Goal: Task Accomplishment & Management: Use online tool/utility

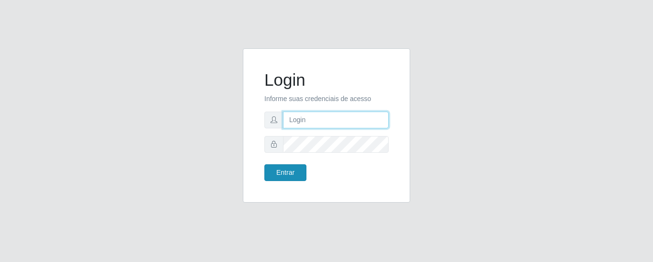
type input "precobom@rejane"
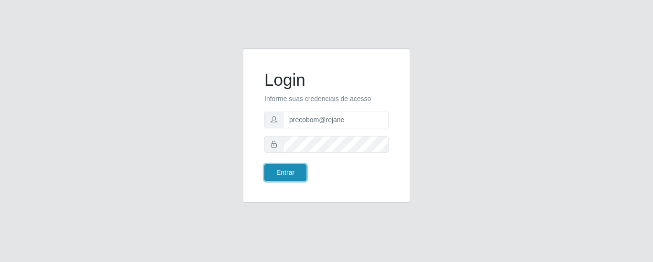
click at [287, 172] on button "Entrar" at bounding box center [285, 172] width 42 height 17
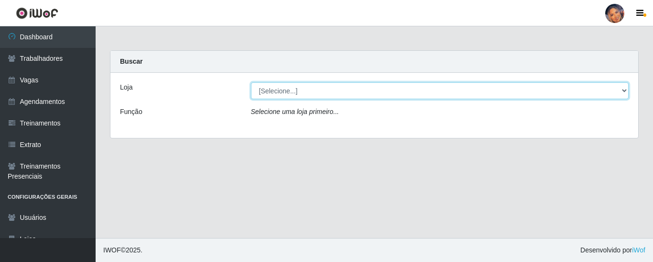
click at [321, 89] on select "[Selecione...] Supermercado Preço Bom" at bounding box center [440, 90] width 378 height 17
select select "169"
click at [251, 82] on select "[Selecione...] Supermercado Preço Bom" at bounding box center [440, 90] width 378 height 17
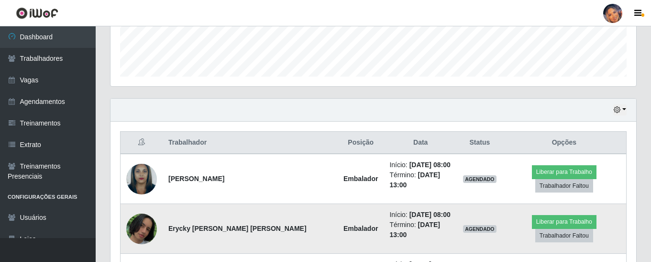
scroll to position [353, 0]
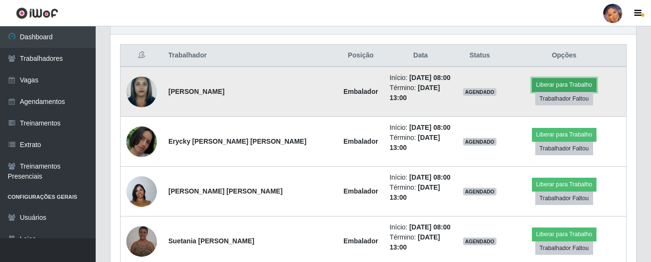
click at [532, 88] on button "Liberar para Trabalho" at bounding box center [564, 84] width 65 height 13
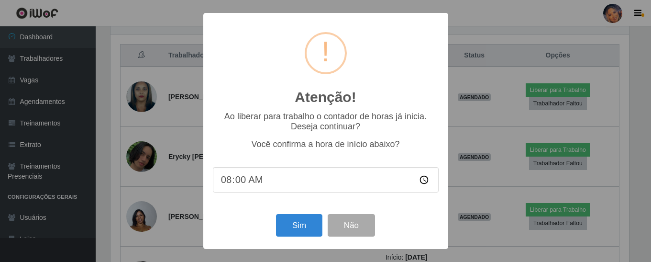
scroll to position [198, 521]
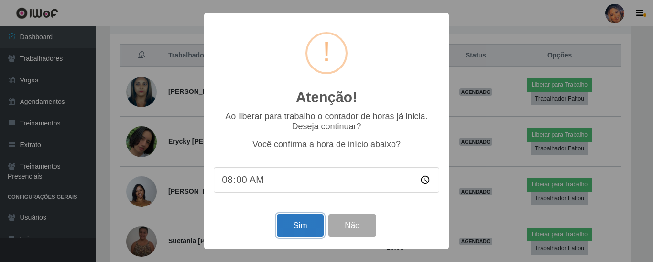
click at [295, 236] on button "Sim" at bounding box center [300, 225] width 46 height 22
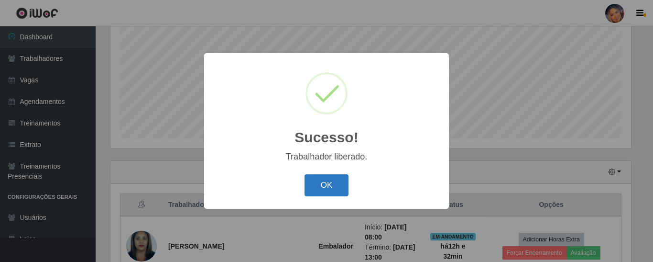
click at [318, 189] on button "OK" at bounding box center [327, 185] width 44 height 22
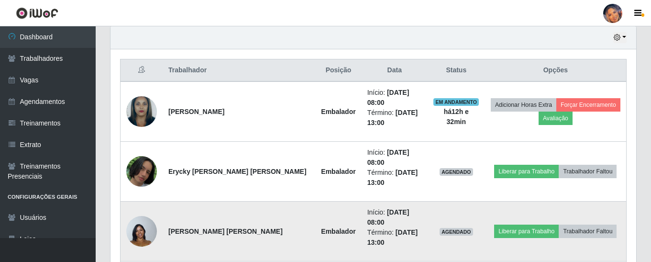
scroll to position [347, 0]
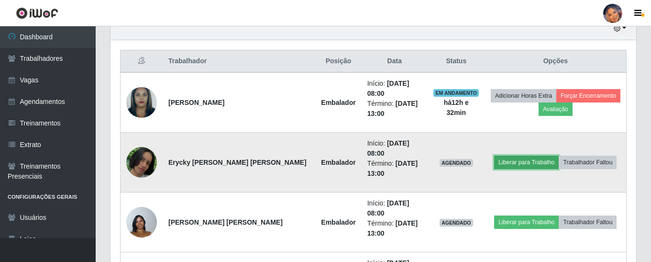
click at [507, 155] on button "Liberar para Trabalho" at bounding box center [526, 161] width 65 height 13
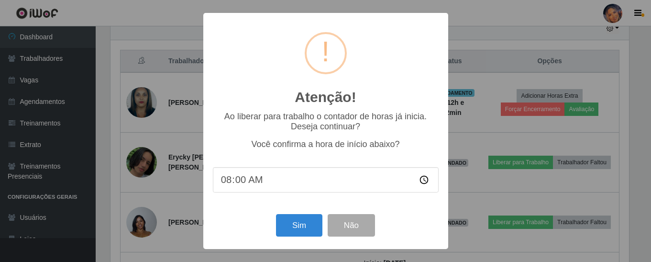
scroll to position [198, 521]
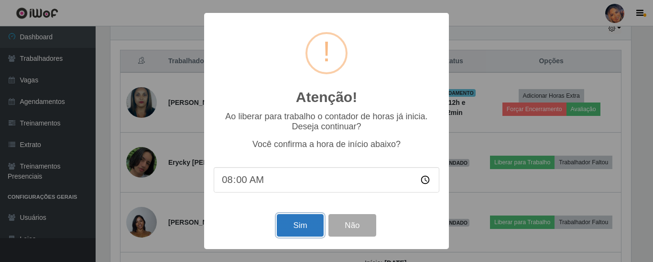
click at [298, 229] on button "Sim" at bounding box center [300, 225] width 46 height 22
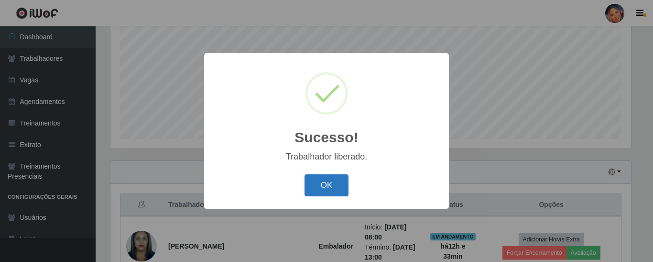
click at [315, 186] on button "OK" at bounding box center [327, 185] width 44 height 22
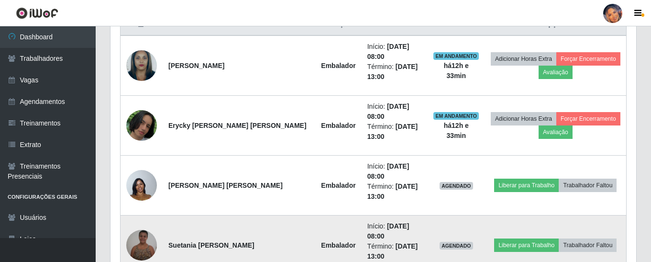
scroll to position [395, 0]
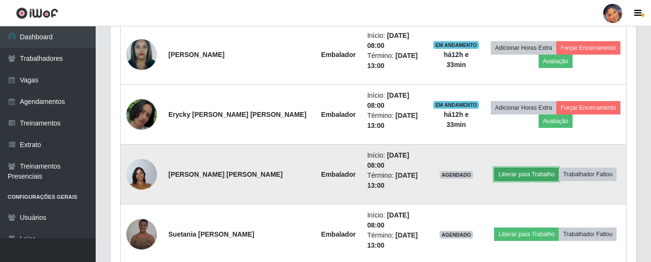
click at [517, 167] on button "Liberar para Trabalho" at bounding box center [526, 173] width 65 height 13
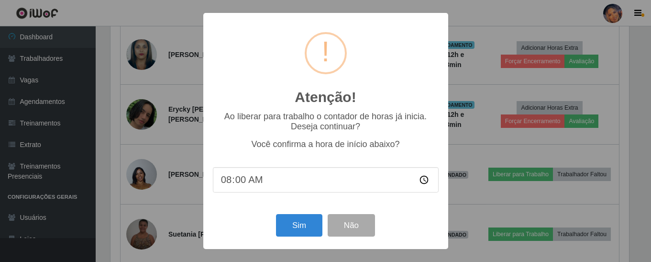
scroll to position [198, 521]
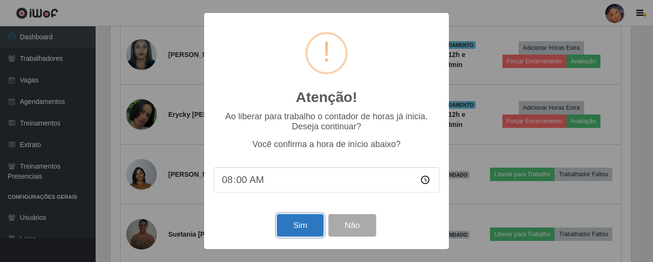
click at [305, 226] on button "Sim" at bounding box center [300, 225] width 46 height 22
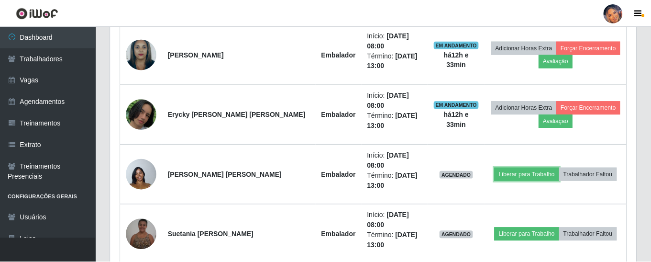
scroll to position [0, 0]
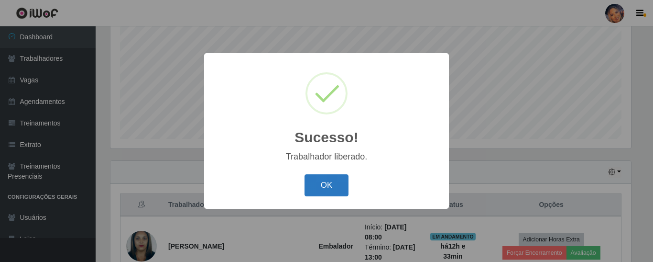
click at [327, 181] on button "OK" at bounding box center [327, 185] width 44 height 22
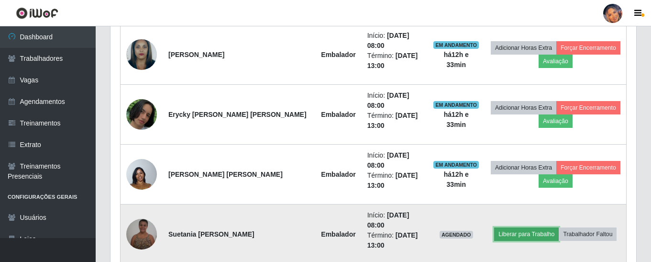
click at [501, 227] on button "Liberar para Trabalho" at bounding box center [526, 233] width 65 height 13
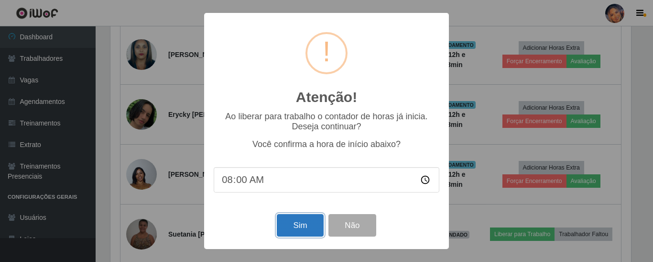
click at [289, 223] on button "Sim" at bounding box center [300, 225] width 46 height 22
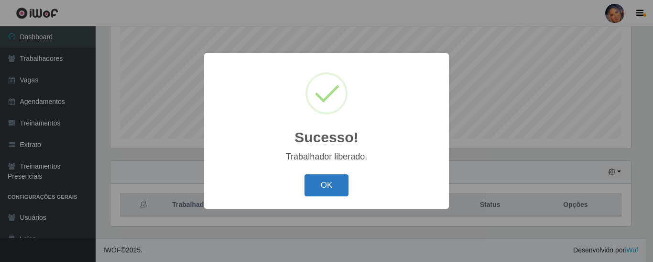
click at [316, 188] on button "OK" at bounding box center [327, 185] width 44 height 22
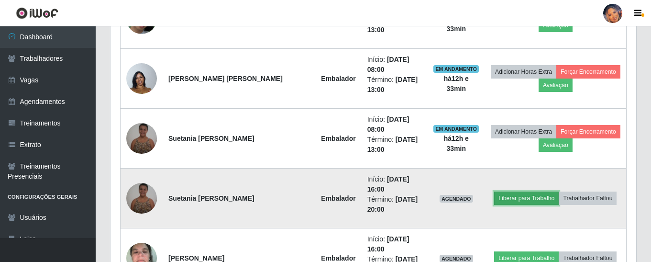
click at [511, 191] on button "Liberar para Trabalho" at bounding box center [526, 197] width 65 height 13
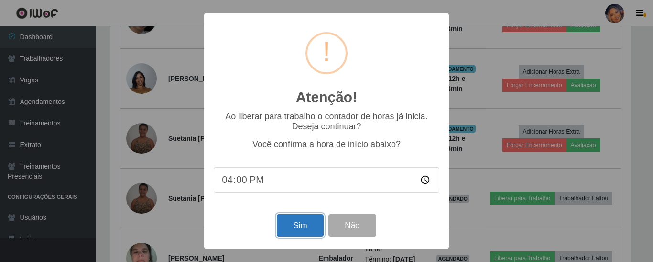
click at [309, 221] on button "Sim" at bounding box center [300, 225] width 46 height 22
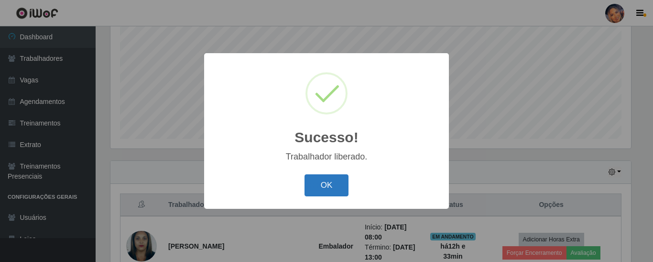
click at [315, 191] on button "OK" at bounding box center [327, 185] width 44 height 22
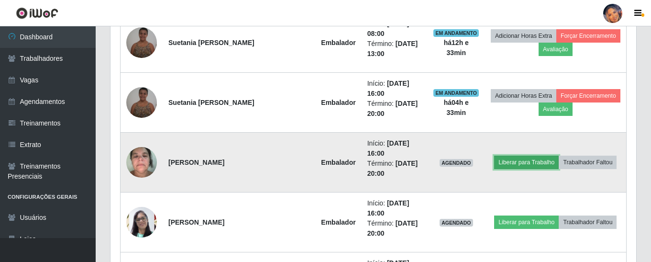
click at [509, 155] on button "Liberar para Trabalho" at bounding box center [526, 161] width 65 height 13
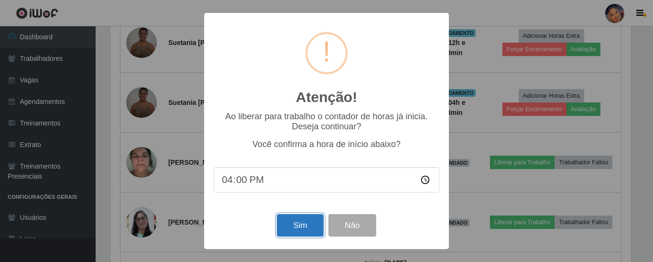
click at [307, 228] on button "Sim" at bounding box center [300, 225] width 46 height 22
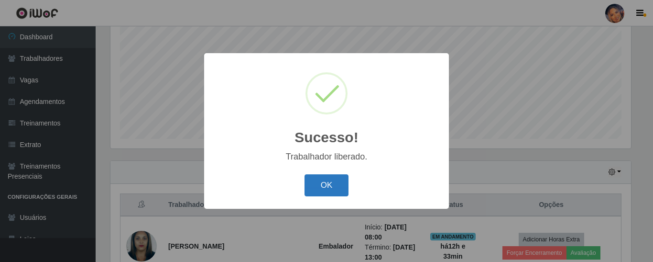
click at [316, 189] on button "OK" at bounding box center [327, 185] width 44 height 22
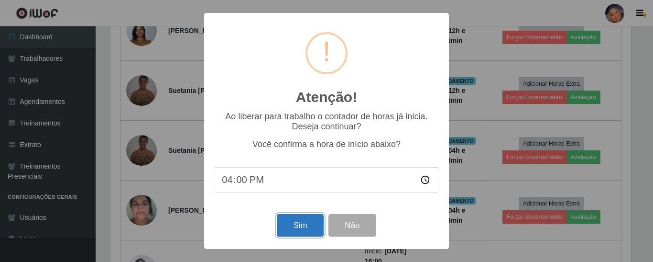
click at [292, 232] on button "Sim" at bounding box center [300, 225] width 46 height 22
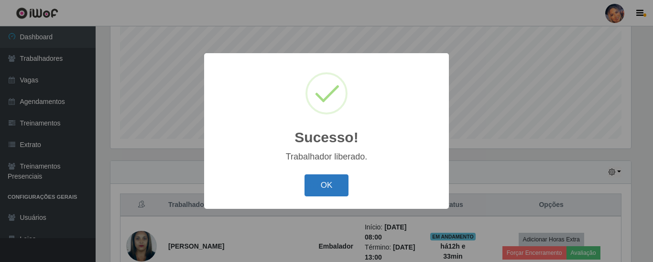
click at [318, 188] on button "OK" at bounding box center [327, 185] width 44 height 22
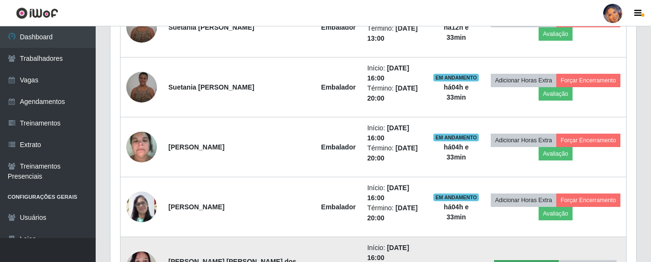
drag, startPoint x: 499, startPoint y: 199, endPoint x: 501, endPoint y: 190, distance: 9.4
click at [500, 237] on td "Liberar para Trabalho Trabalhador Faltou" at bounding box center [556, 267] width 142 height 60
click at [501, 260] on button "Liberar para Trabalho" at bounding box center [526, 266] width 65 height 13
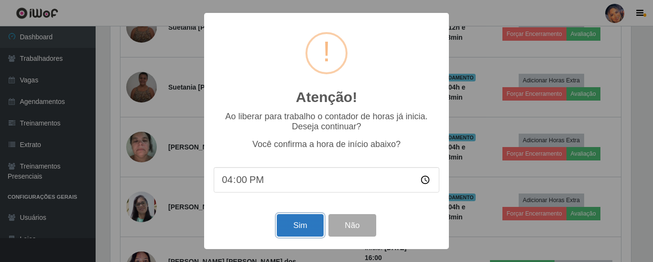
click at [296, 226] on button "Sim" at bounding box center [300, 225] width 46 height 22
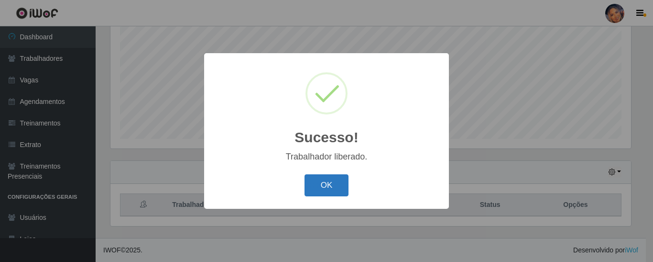
click at [322, 182] on button "OK" at bounding box center [327, 185] width 44 height 22
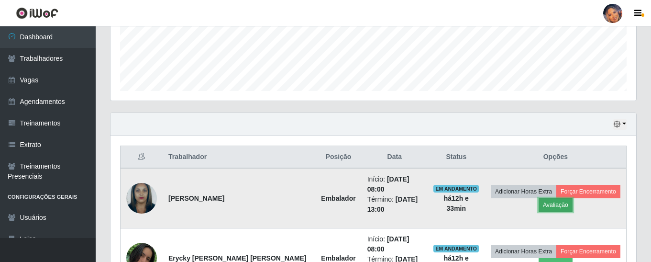
click at [551, 202] on button "Avaliação" at bounding box center [556, 204] width 34 height 13
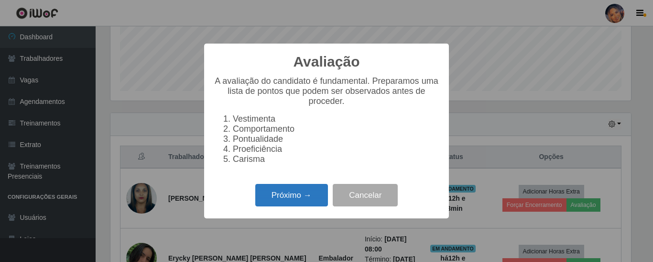
drag, startPoint x: 286, startPoint y: 209, endPoint x: 289, endPoint y: 205, distance: 5.1
click at [289, 205] on button "Próximo →" at bounding box center [291, 195] width 73 height 22
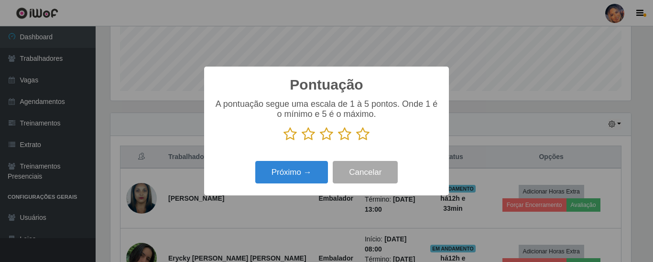
drag, startPoint x: 368, startPoint y: 134, endPoint x: 343, endPoint y: 149, distance: 29.1
click at [368, 134] on icon at bounding box center [362, 134] width 13 height 14
click at [356, 141] on input "radio" at bounding box center [356, 141] width 0 height 0
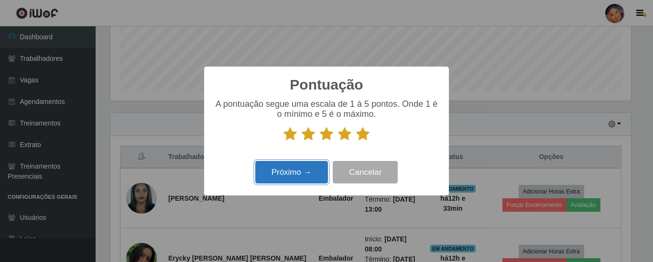
click at [289, 176] on button "Próximo →" at bounding box center [291, 172] width 73 height 22
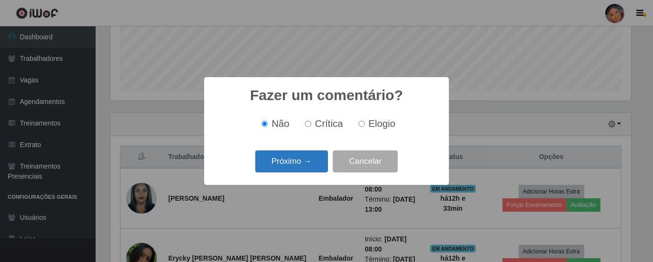
click at [289, 172] on div "Próximo → Cancelar" at bounding box center [327, 160] width 226 height 27
click at [290, 168] on button "Próximo →" at bounding box center [291, 161] width 73 height 22
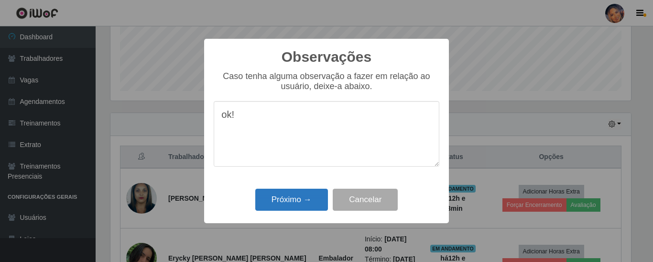
type textarea "ok!"
click at [277, 196] on button "Próximo →" at bounding box center [291, 199] width 73 height 22
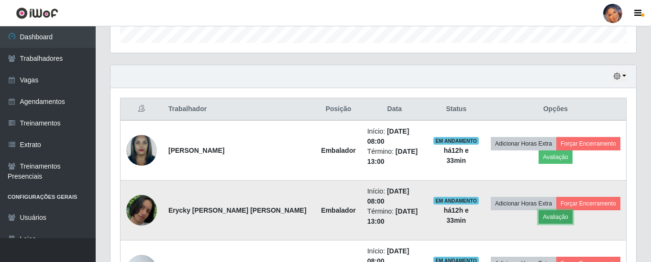
click at [542, 210] on button "Avaliação" at bounding box center [556, 216] width 34 height 13
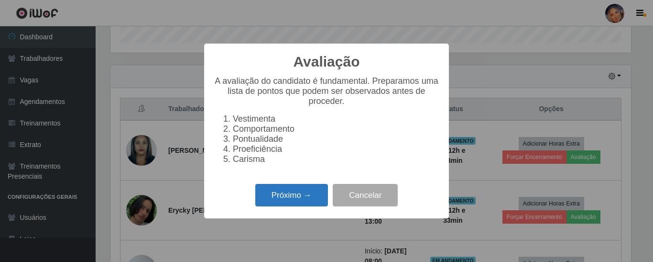
click at [306, 206] on button "Próximo →" at bounding box center [291, 195] width 73 height 22
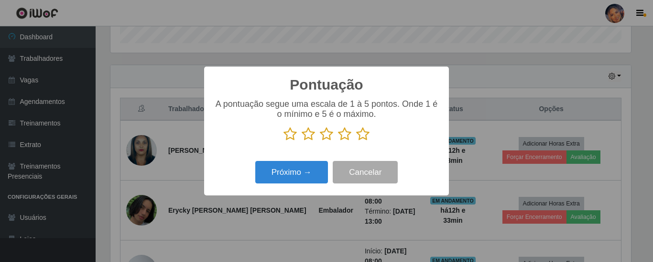
click at [356, 137] on icon at bounding box center [362, 134] width 13 height 14
click at [356, 141] on input "radio" at bounding box center [356, 141] width 0 height 0
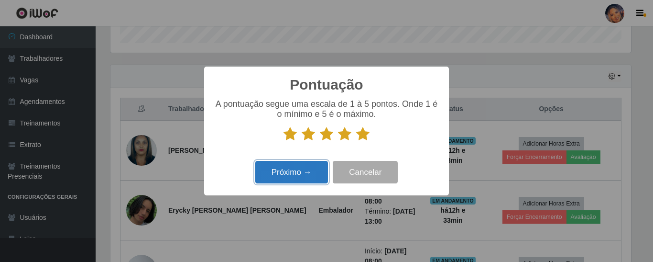
click at [306, 167] on button "Próximo →" at bounding box center [291, 172] width 73 height 22
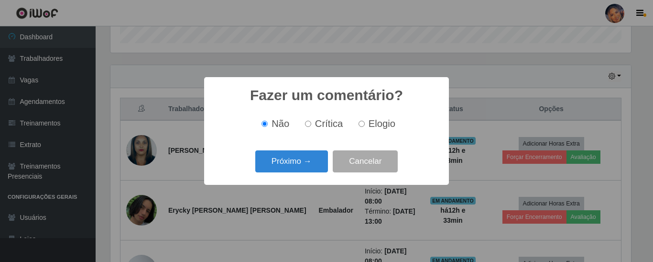
click at [306, 167] on button "Próximo →" at bounding box center [291, 161] width 73 height 22
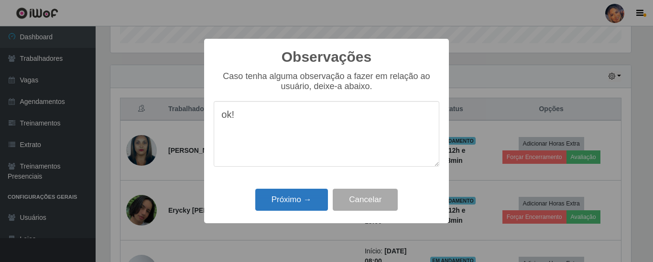
type textarea "ok!"
click at [283, 197] on button "Próximo →" at bounding box center [291, 199] width 73 height 22
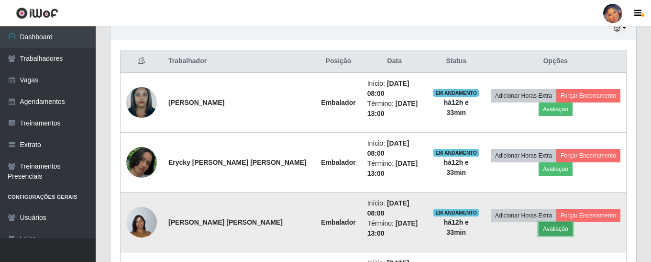
click at [543, 222] on button "Avaliação" at bounding box center [556, 228] width 34 height 13
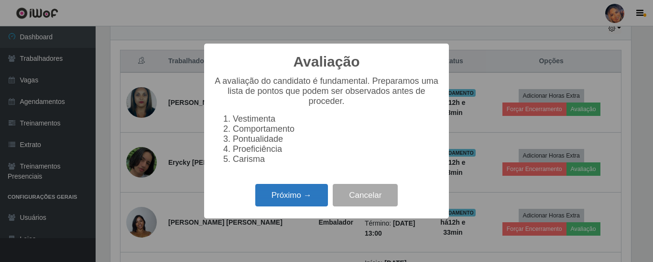
click at [283, 194] on button "Próximo →" at bounding box center [291, 195] width 73 height 22
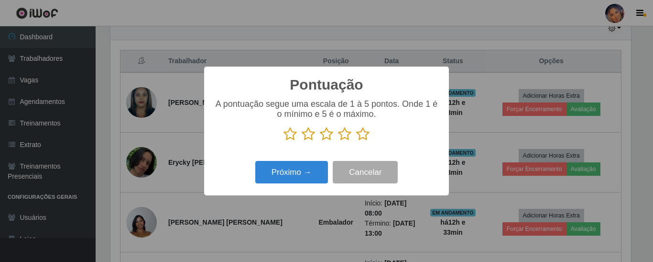
drag, startPoint x: 363, startPoint y: 137, endPoint x: 338, endPoint y: 149, distance: 28.0
click at [362, 137] on icon at bounding box center [362, 134] width 13 height 14
click at [356, 141] on input "radio" at bounding box center [356, 141] width 0 height 0
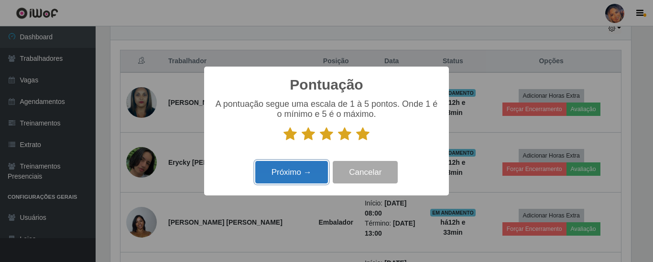
click at [304, 172] on button "Próximo →" at bounding box center [291, 172] width 73 height 22
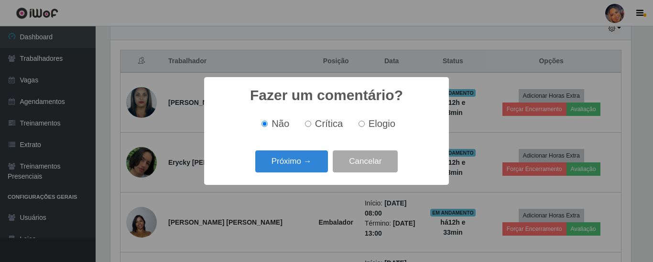
click at [297, 164] on button "Próximo →" at bounding box center [291, 161] width 73 height 22
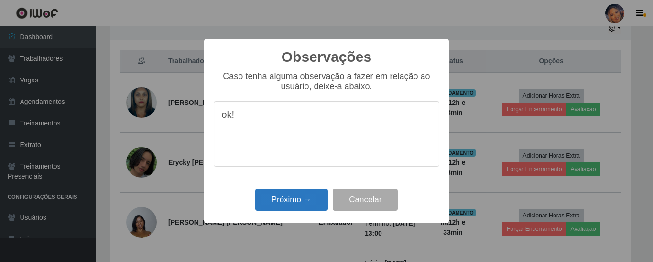
type textarea "ok!"
click at [274, 202] on button "Próximo →" at bounding box center [291, 199] width 73 height 22
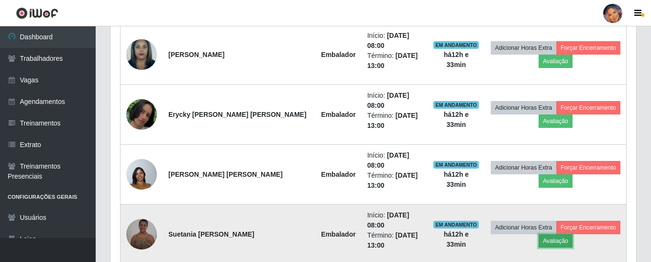
click at [539, 234] on button "Avaliação" at bounding box center [556, 240] width 34 height 13
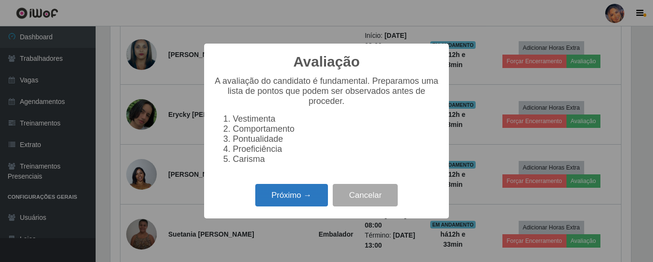
click at [305, 203] on button "Próximo →" at bounding box center [291, 195] width 73 height 22
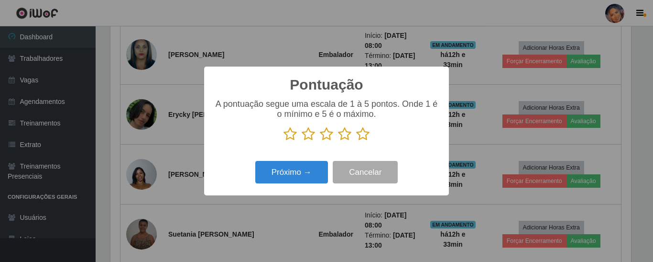
click at [358, 137] on icon at bounding box center [362, 134] width 13 height 14
click at [356, 141] on input "radio" at bounding box center [356, 141] width 0 height 0
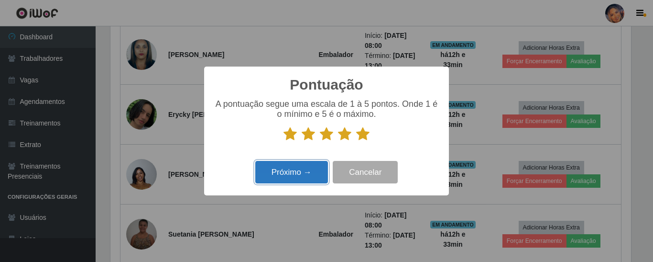
click at [291, 174] on button "Próximo →" at bounding box center [291, 172] width 73 height 22
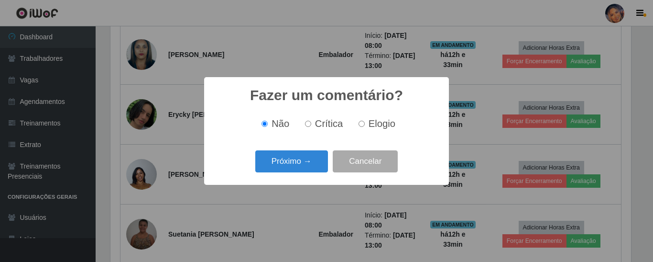
click at [288, 169] on button "Próximo →" at bounding box center [291, 161] width 73 height 22
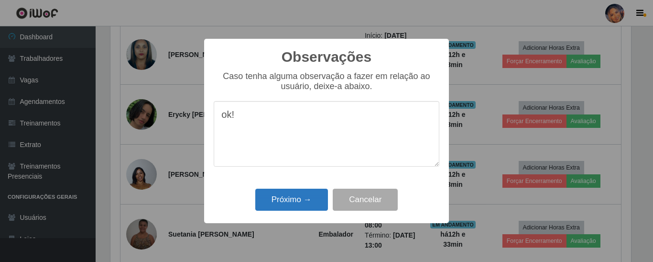
type textarea "ok!"
click at [286, 205] on button "Próximo →" at bounding box center [291, 199] width 73 height 22
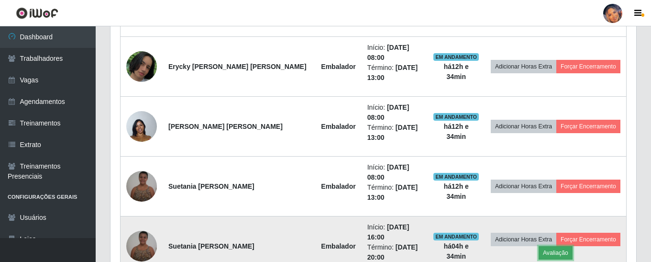
click at [545, 246] on button "Avaliação" at bounding box center [556, 252] width 34 height 13
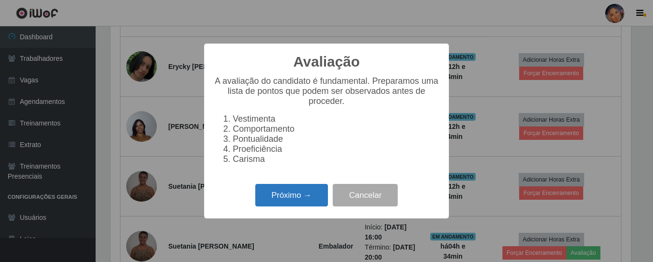
click at [280, 196] on button "Próximo →" at bounding box center [291, 195] width 73 height 22
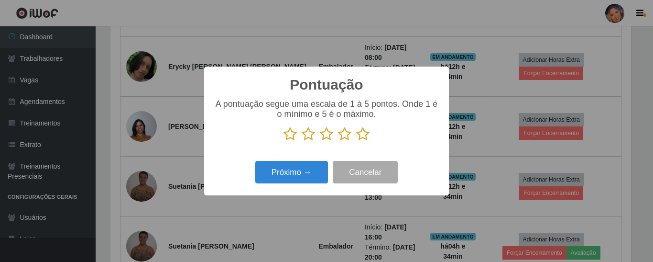
click at [363, 139] on icon at bounding box center [362, 134] width 13 height 14
click at [356, 141] on input "radio" at bounding box center [356, 141] width 0 height 0
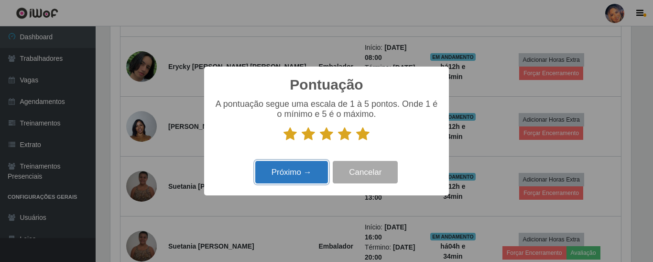
click at [309, 174] on button "Próximo →" at bounding box center [291, 172] width 73 height 22
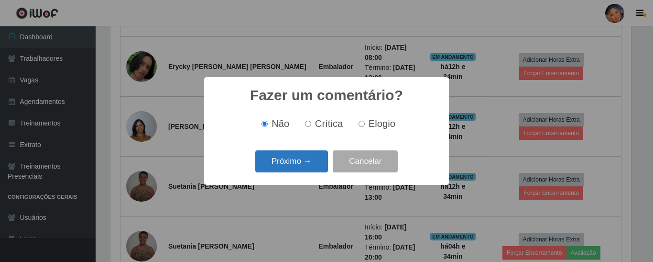
click at [306, 167] on button "Próximo →" at bounding box center [291, 161] width 73 height 22
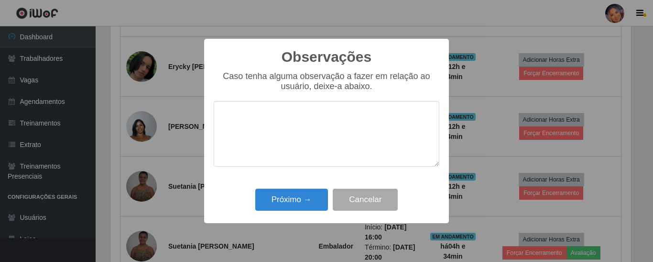
type textarea "p"
type textarea "ok!"
drag, startPoint x: 285, startPoint y: 208, endPoint x: 320, endPoint y: 193, distance: 38.4
click at [285, 208] on button "Próximo →" at bounding box center [291, 199] width 73 height 22
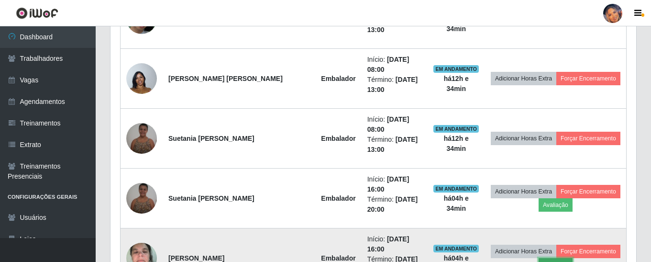
click at [543, 258] on button "Avaliação" at bounding box center [556, 264] width 34 height 13
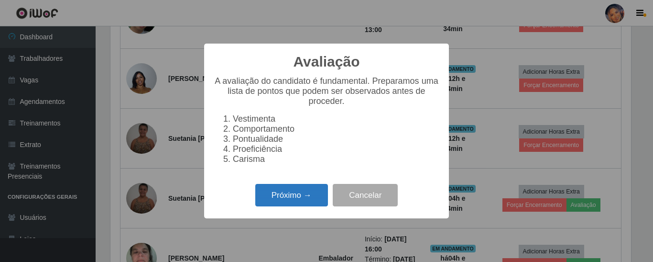
drag, startPoint x: 290, startPoint y: 206, endPoint x: 294, endPoint y: 201, distance: 6.8
click at [294, 201] on button "Próximo →" at bounding box center [291, 195] width 73 height 22
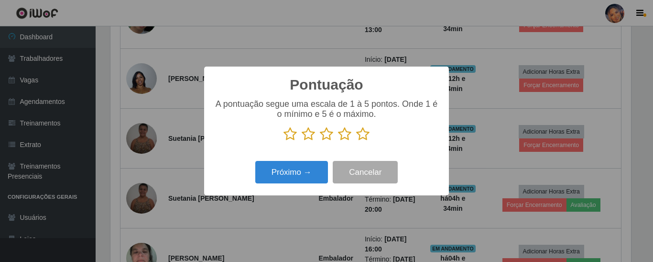
click at [355, 141] on p at bounding box center [327, 134] width 226 height 14
click at [364, 134] on icon at bounding box center [362, 134] width 13 height 14
click at [356, 141] on input "radio" at bounding box center [356, 141] width 0 height 0
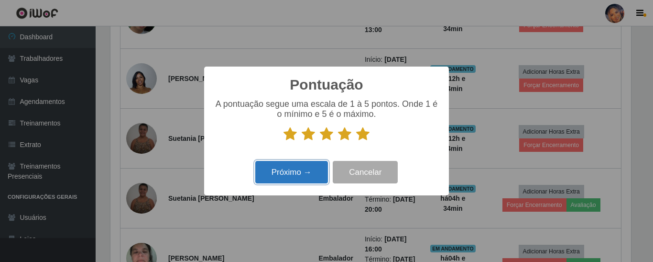
click at [303, 172] on button "Próximo →" at bounding box center [291, 172] width 73 height 22
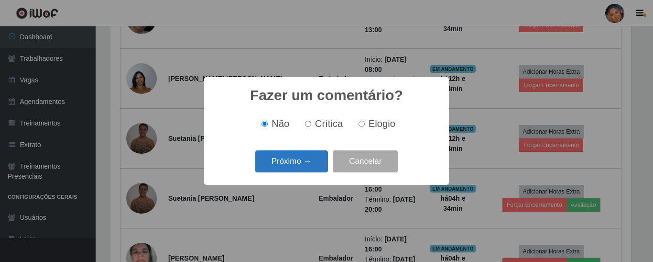
click at [303, 165] on button "Próximo →" at bounding box center [291, 161] width 73 height 22
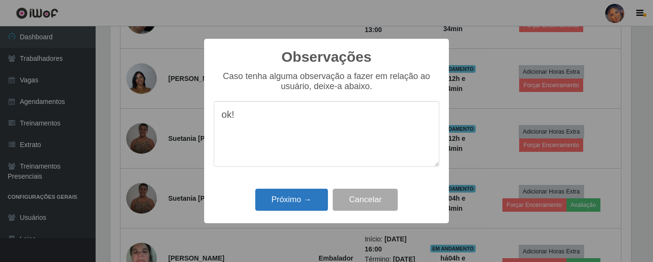
type textarea "ok!"
click at [286, 196] on button "Próximo →" at bounding box center [291, 199] width 73 height 22
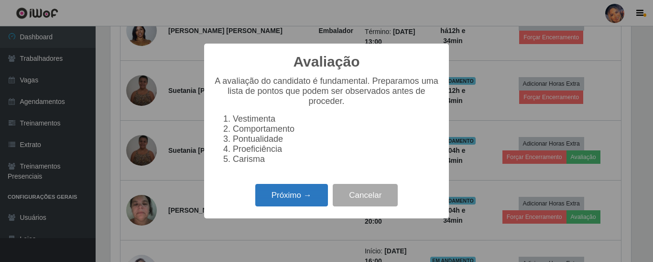
click at [283, 199] on button "Próximo →" at bounding box center [291, 195] width 73 height 22
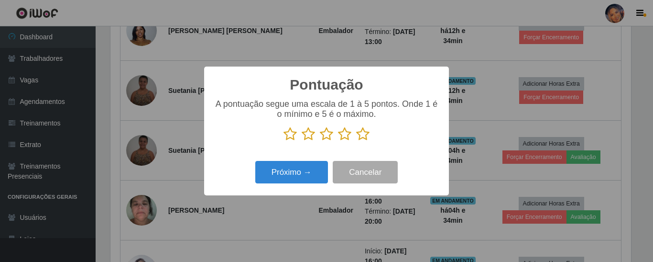
click at [362, 134] on icon at bounding box center [362, 134] width 13 height 14
click at [356, 141] on input "radio" at bounding box center [356, 141] width 0 height 0
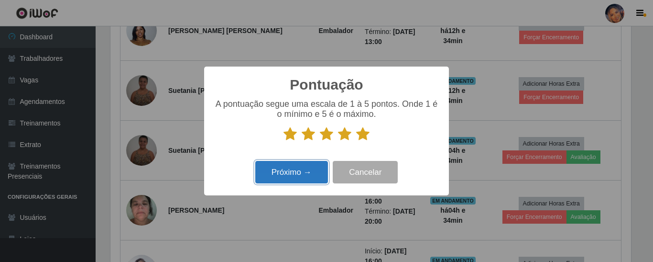
click at [305, 169] on button "Próximo →" at bounding box center [291, 172] width 73 height 22
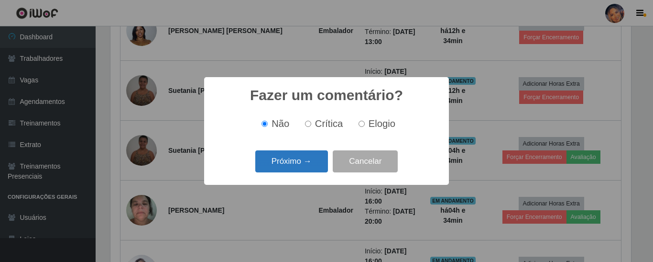
click at [305, 165] on button "Próximo →" at bounding box center [291, 161] width 73 height 22
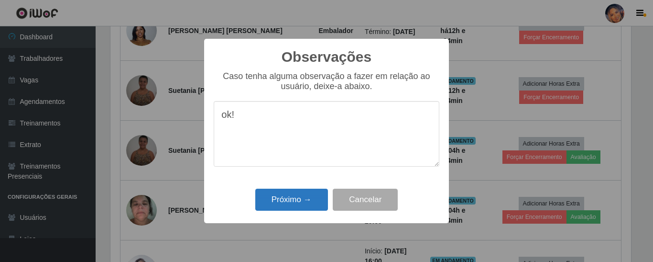
type textarea "ok!"
click at [284, 197] on button "Próximo →" at bounding box center [291, 199] width 73 height 22
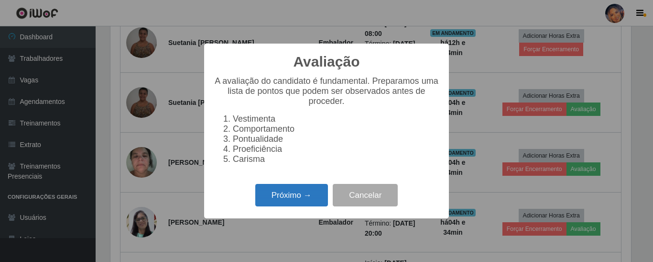
click at [305, 201] on button "Próximo →" at bounding box center [291, 195] width 73 height 22
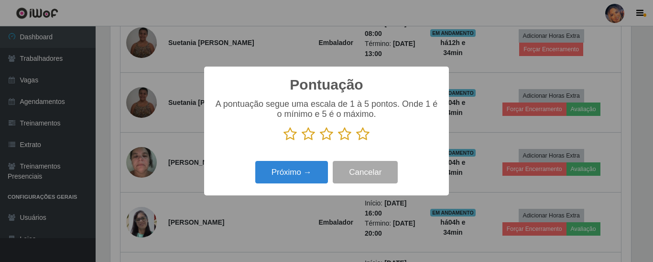
click at [359, 137] on icon at bounding box center [362, 134] width 13 height 14
click at [356, 141] on input "radio" at bounding box center [356, 141] width 0 height 0
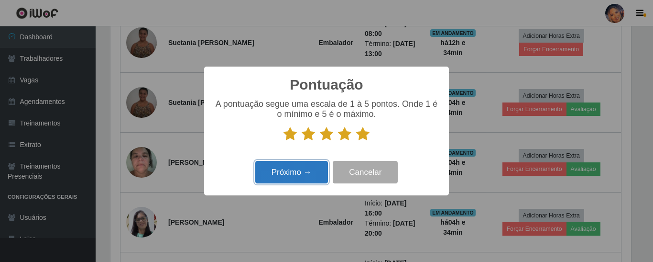
click at [291, 171] on button "Próximo →" at bounding box center [291, 172] width 73 height 22
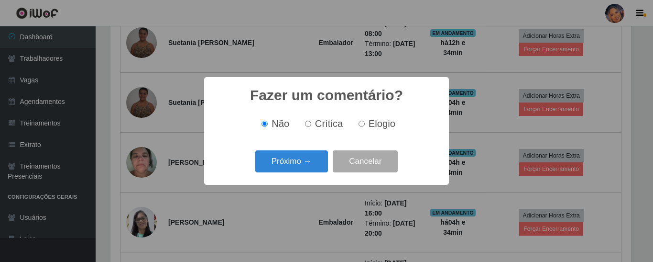
click at [291, 166] on button "Próximo →" at bounding box center [291, 161] width 73 height 22
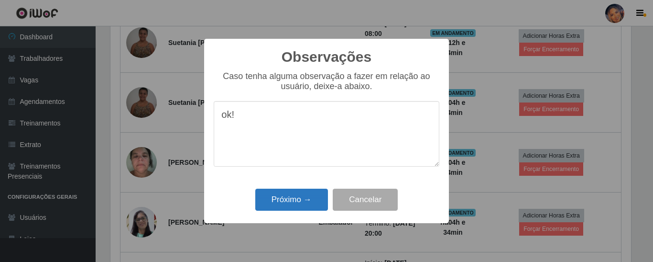
type textarea "ok!"
click at [279, 206] on button "Próximo →" at bounding box center [291, 199] width 73 height 22
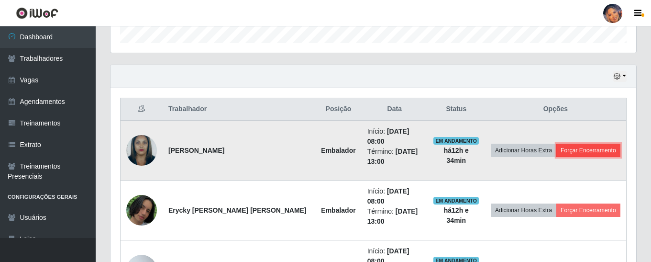
click at [573, 143] on button "Forçar Encerramento" at bounding box center [588, 149] width 64 height 13
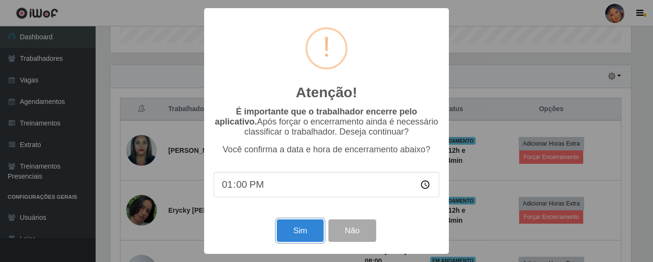
drag, startPoint x: 304, startPoint y: 239, endPoint x: 309, endPoint y: 229, distance: 10.9
click at [303, 238] on button "Sim" at bounding box center [300, 230] width 46 height 22
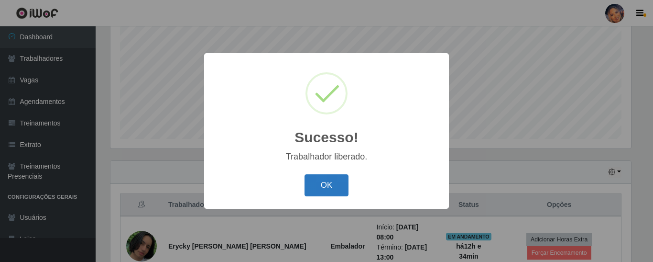
drag, startPoint x: 308, startPoint y: 189, endPoint x: 317, endPoint y: 185, distance: 10.1
click at [309, 188] on button "OK" at bounding box center [327, 185] width 44 height 22
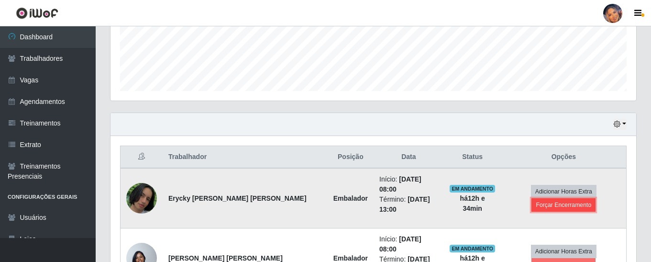
click at [569, 198] on button "Forçar Encerramento" at bounding box center [563, 204] width 64 height 13
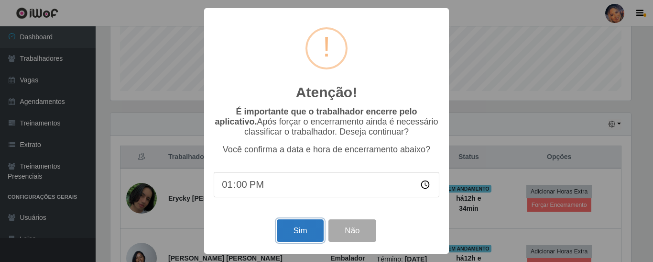
drag, startPoint x: 299, startPoint y: 227, endPoint x: 314, endPoint y: 207, distance: 25.4
click at [300, 225] on button "Sim" at bounding box center [300, 230] width 46 height 22
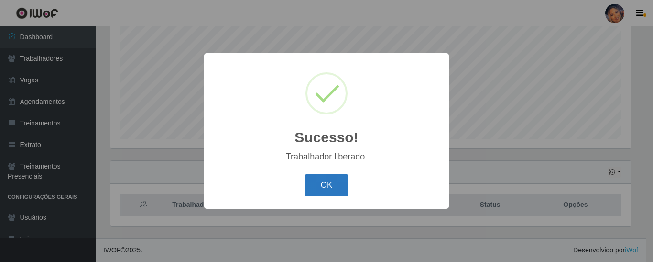
click at [319, 176] on button "OK" at bounding box center [327, 185] width 44 height 22
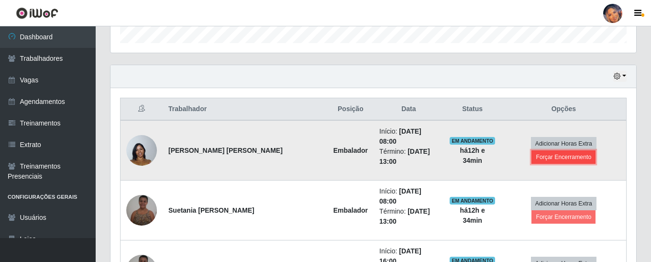
click at [588, 150] on button "Forçar Encerramento" at bounding box center [563, 156] width 64 height 13
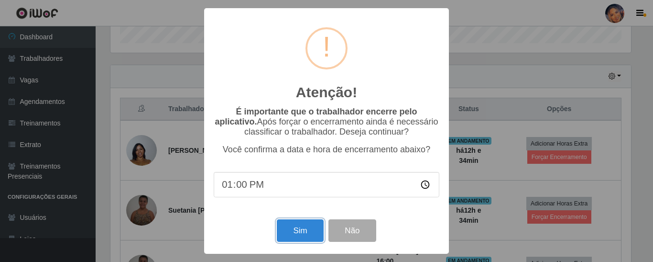
drag, startPoint x: 288, startPoint y: 237, endPoint x: 309, endPoint y: 215, distance: 30.1
click at [291, 234] on button "Sim" at bounding box center [300, 230] width 46 height 22
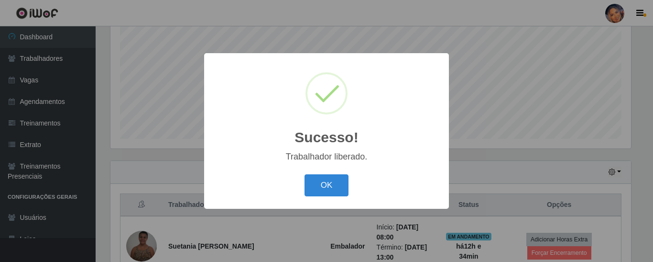
click at [325, 195] on button "OK" at bounding box center [327, 185] width 44 height 22
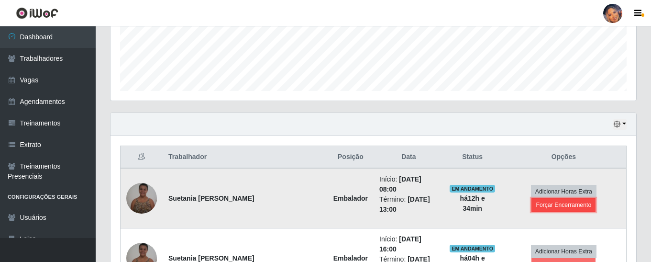
click at [585, 198] on button "Forçar Encerramento" at bounding box center [563, 204] width 64 height 13
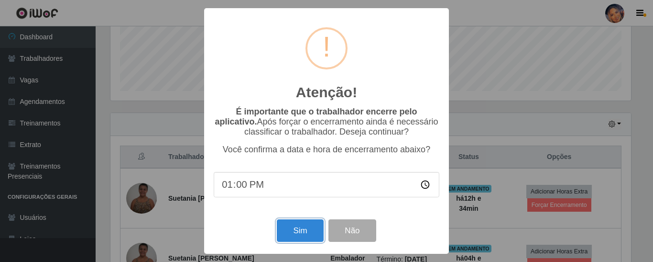
drag, startPoint x: 294, startPoint y: 227, endPoint x: 304, endPoint y: 207, distance: 22.7
click at [294, 226] on button "Sim" at bounding box center [300, 230] width 46 height 22
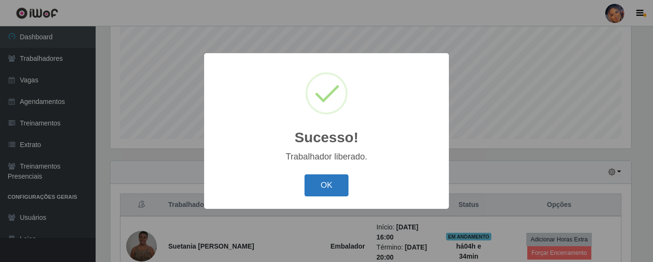
click at [314, 185] on button "OK" at bounding box center [327, 185] width 44 height 22
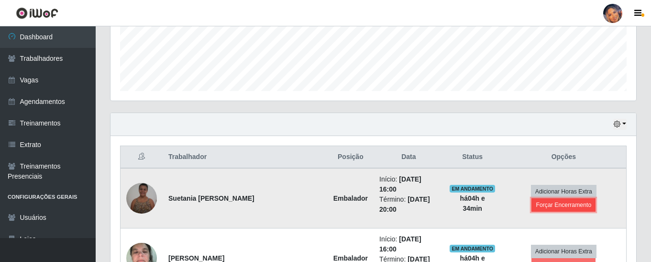
click at [569, 198] on button "Forçar Encerramento" at bounding box center [563, 204] width 64 height 13
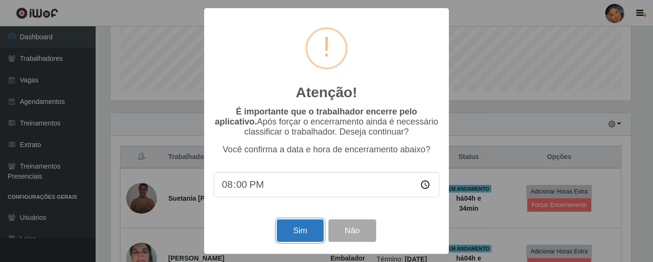
click at [297, 229] on button "Sim" at bounding box center [300, 230] width 46 height 22
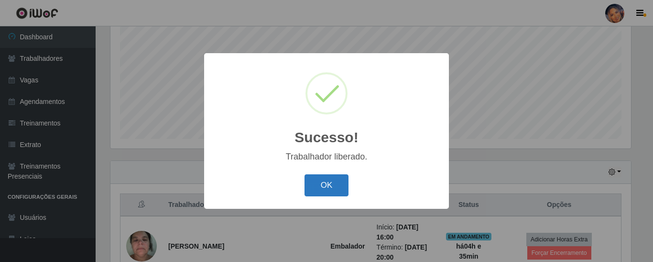
click at [323, 186] on button "OK" at bounding box center [327, 185] width 44 height 22
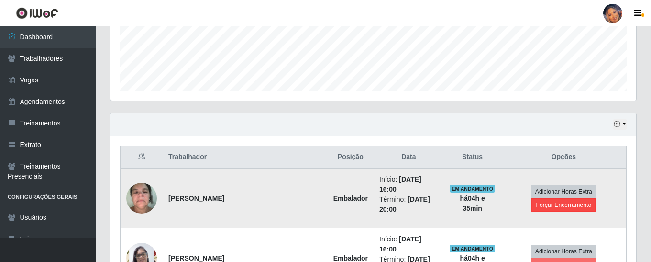
click at [571, 197] on td "Adicionar Horas Extra Forçar Encerramento" at bounding box center [563, 198] width 125 height 60
click at [567, 198] on button "Forçar Encerramento" at bounding box center [563, 204] width 64 height 13
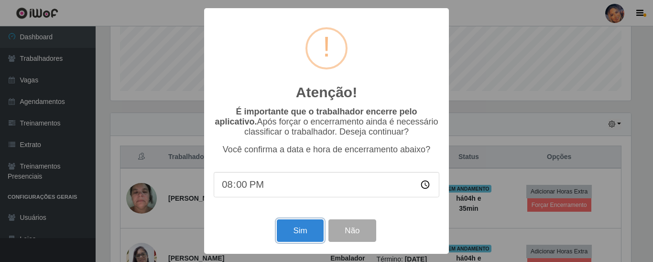
drag, startPoint x: 292, startPoint y: 230, endPoint x: 309, endPoint y: 210, distance: 25.8
click at [295, 229] on button "Sim" at bounding box center [300, 230] width 46 height 22
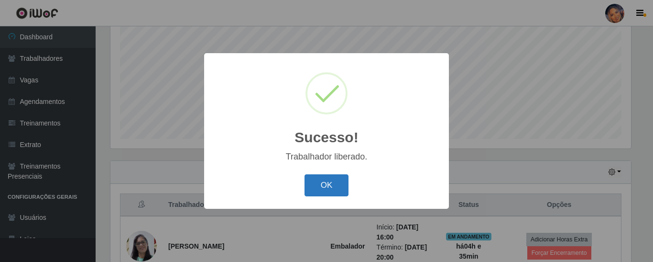
drag, startPoint x: 311, startPoint y: 177, endPoint x: 329, endPoint y: 183, distance: 18.5
click at [311, 178] on button "OK" at bounding box center [327, 185] width 44 height 22
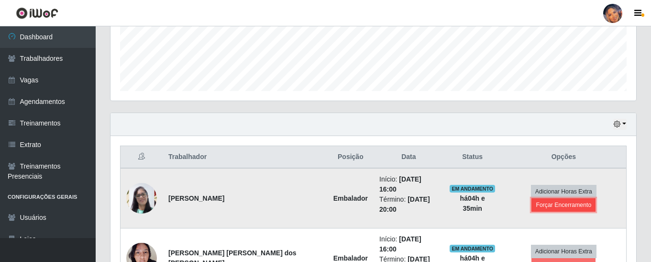
click at [567, 198] on button "Forçar Encerramento" at bounding box center [563, 204] width 64 height 13
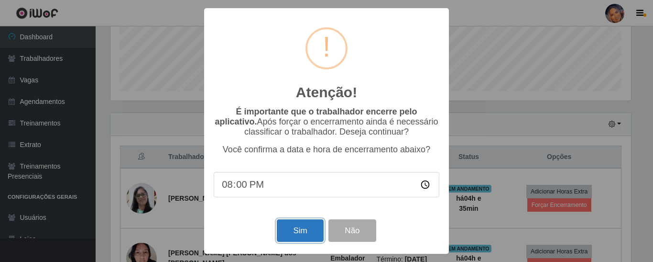
click at [299, 232] on button "Sim" at bounding box center [300, 230] width 46 height 22
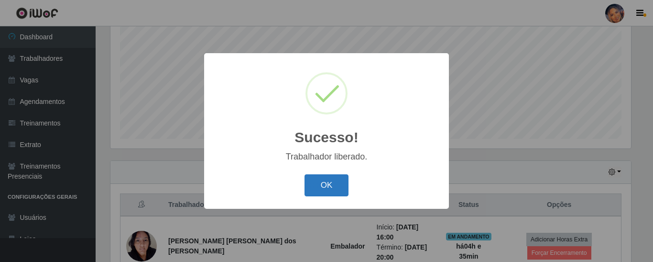
click at [336, 186] on button "OK" at bounding box center [327, 185] width 44 height 22
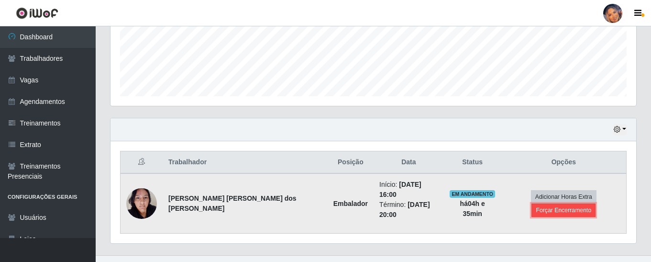
click at [594, 203] on button "Forçar Encerramento" at bounding box center [563, 209] width 64 height 13
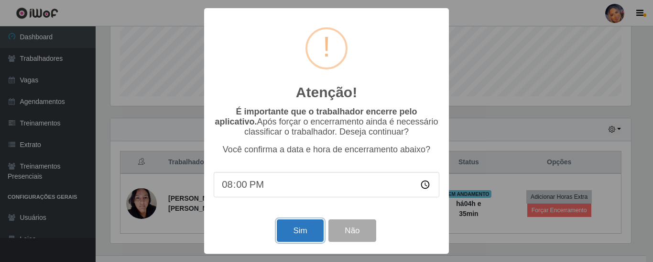
click at [301, 233] on button "Sim" at bounding box center [300, 230] width 46 height 22
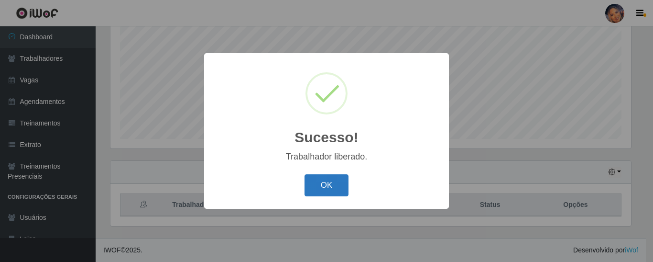
click at [332, 188] on button "OK" at bounding box center [327, 185] width 44 height 22
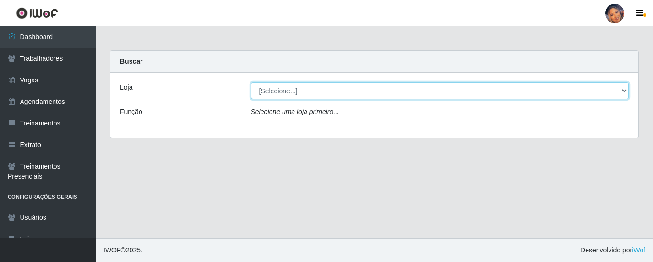
click at [288, 91] on select "[Selecione...] Supermercado Preço Bom" at bounding box center [440, 90] width 378 height 17
select select "169"
click at [251, 82] on select "[Selecione...] Supermercado Preço Bom" at bounding box center [440, 90] width 378 height 17
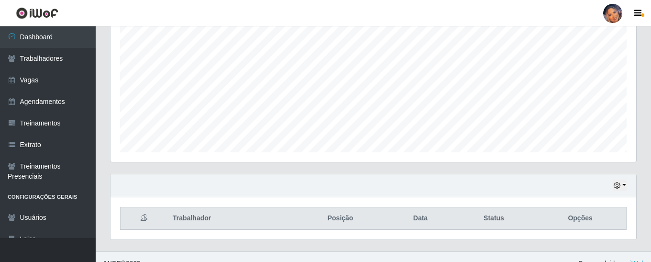
scroll to position [203, 0]
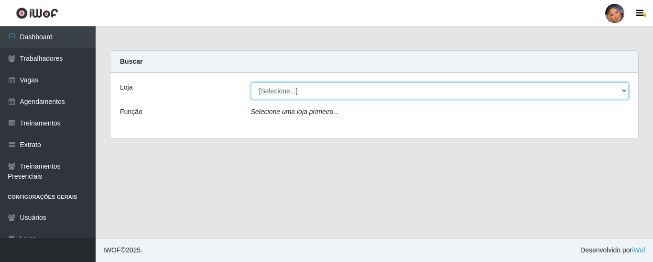
click at [311, 97] on select "[Selecione...] Supermercado Preço Bom" at bounding box center [440, 90] width 378 height 17
select select "169"
click at [251, 82] on select "[Selecione...] Supermercado Preço Bom" at bounding box center [440, 90] width 378 height 17
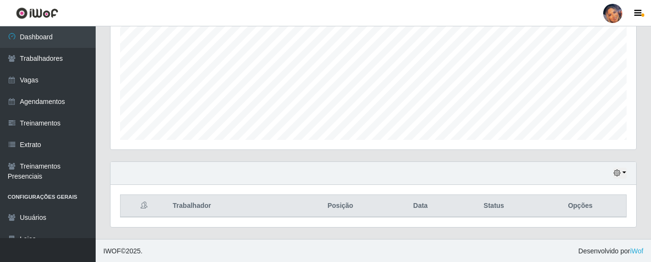
scroll to position [198, 526]
